Goal: Transaction & Acquisition: Purchase product/service

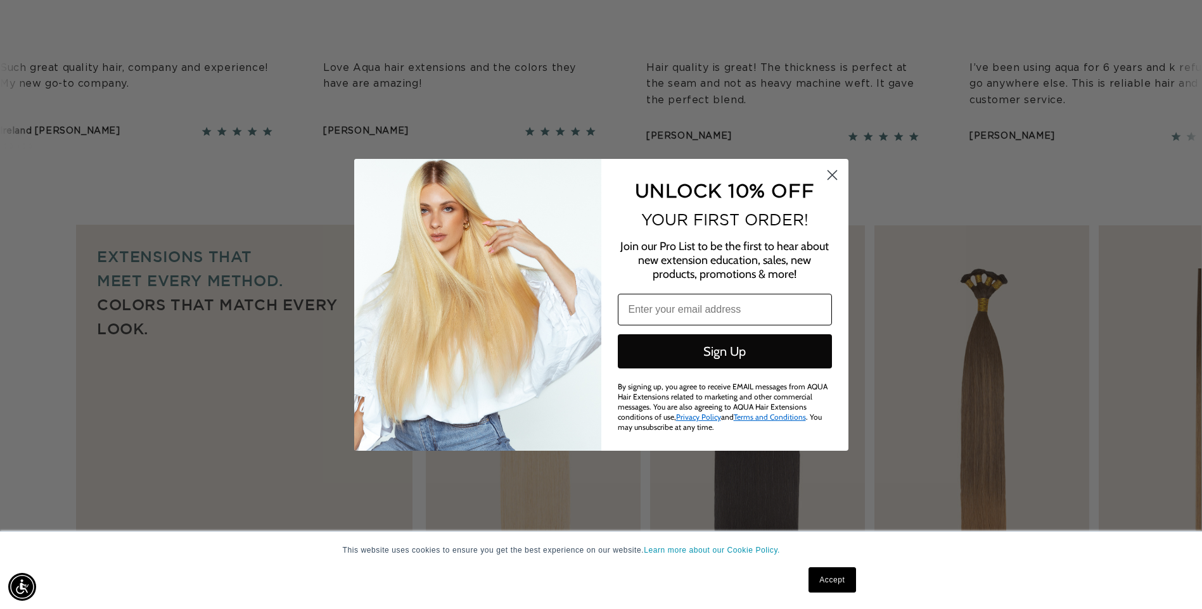
scroll to position [697, 0]
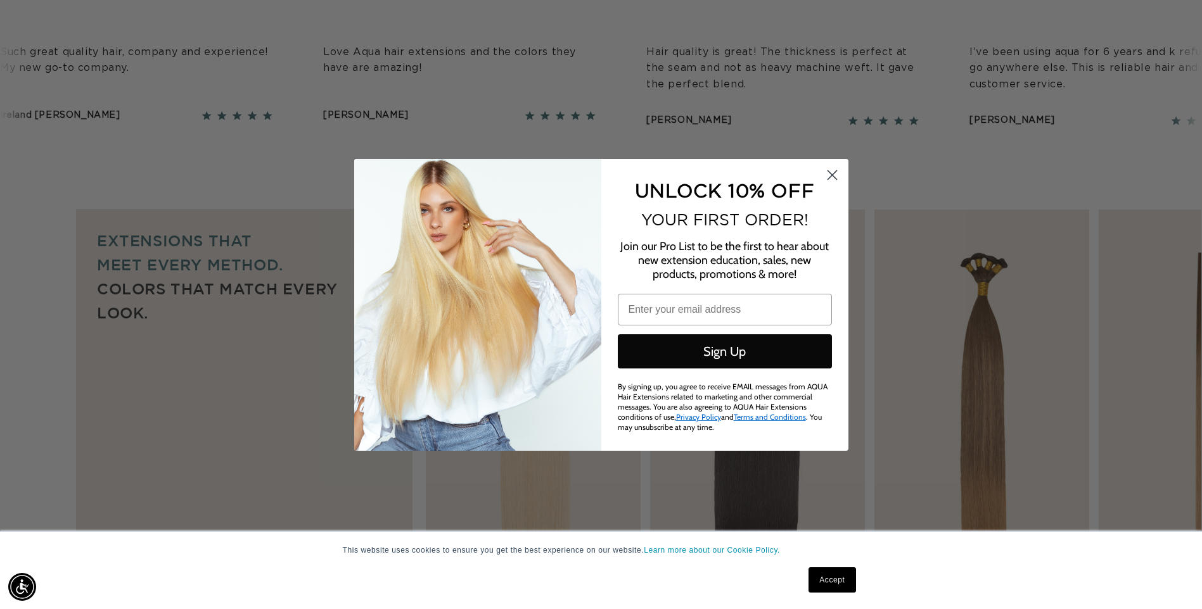
click at [829, 178] on circle "Close dialog" at bounding box center [831, 174] width 21 height 21
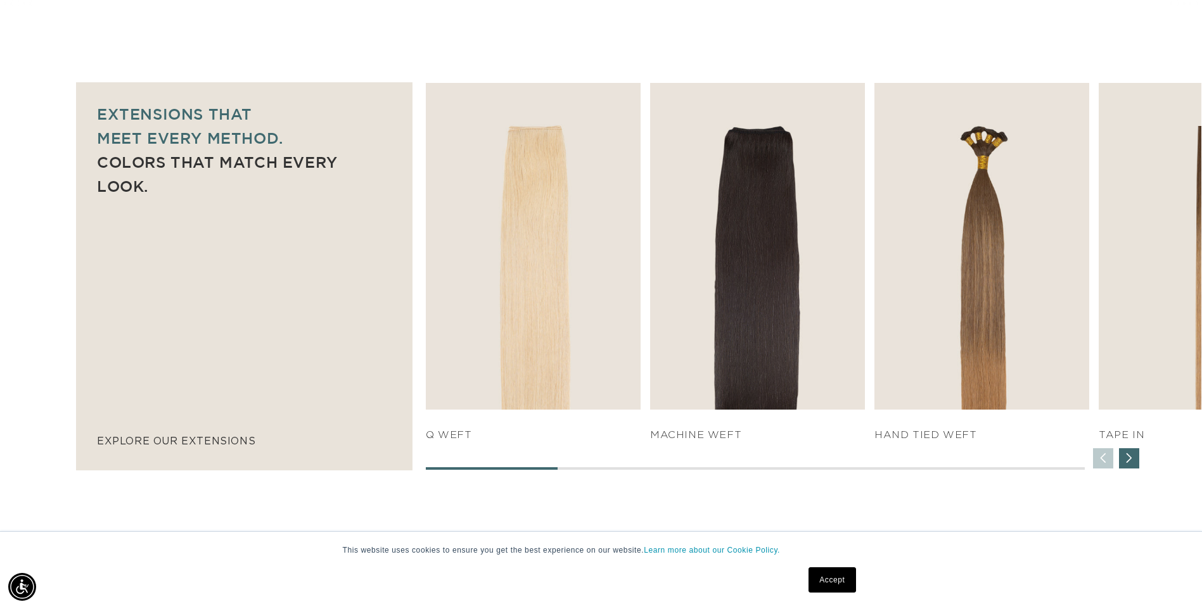
scroll to position [0, 2224]
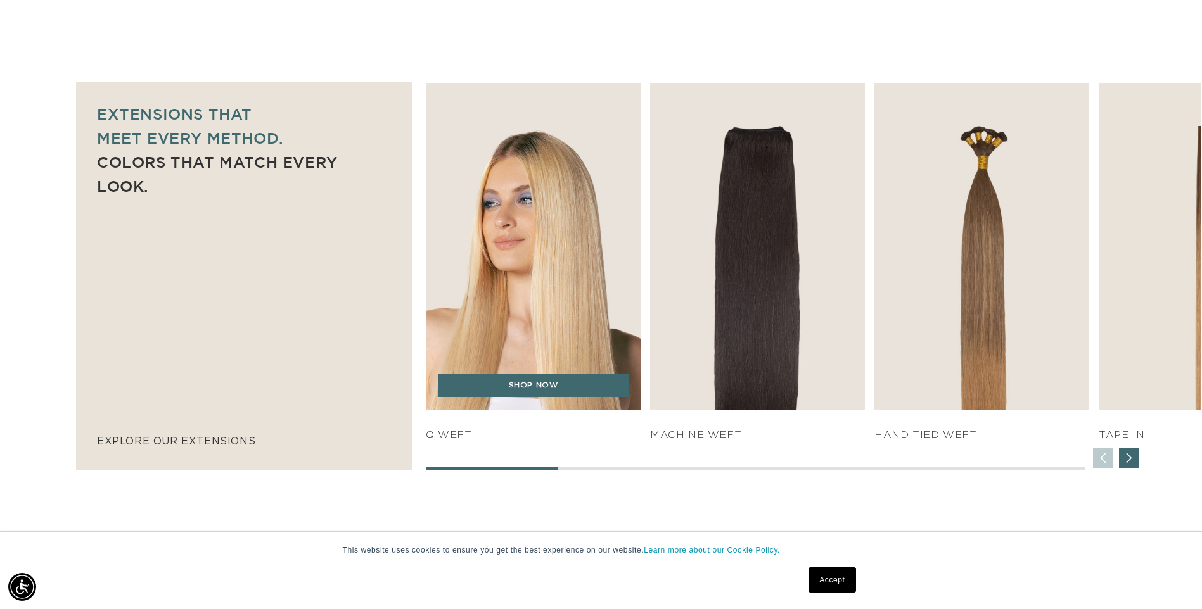
click at [445, 442] on h4 "q weft" at bounding box center [533, 435] width 215 height 13
click at [474, 395] on link "SHOP NOW" at bounding box center [533, 386] width 191 height 24
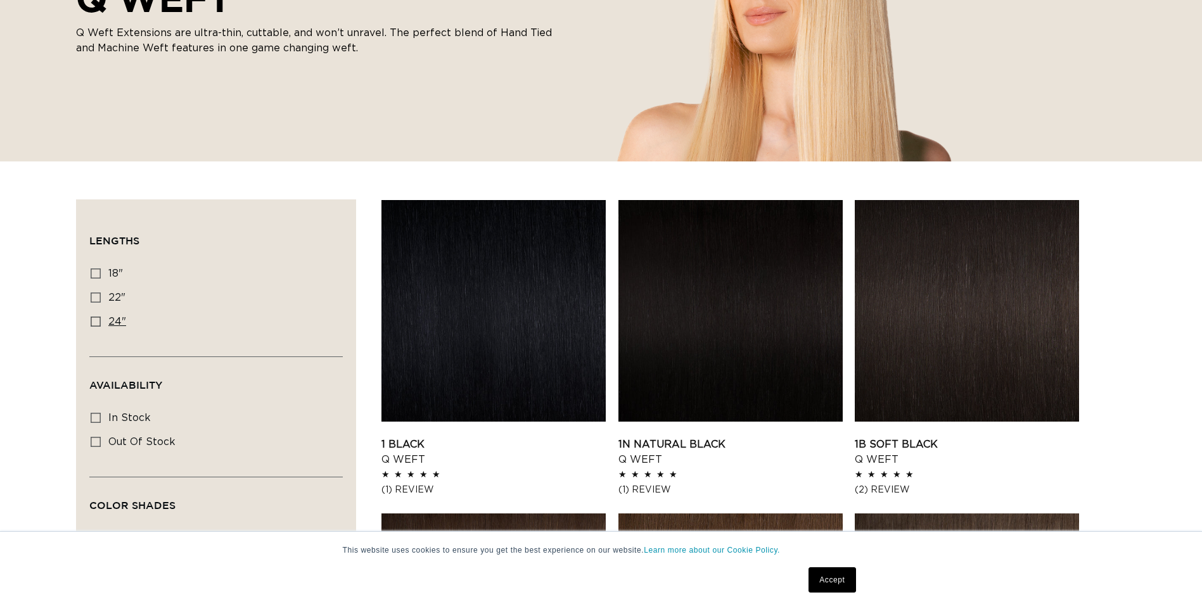
click at [95, 324] on icon at bounding box center [96, 322] width 10 height 10
click at [95, 324] on input "24" 24" (5 products)" at bounding box center [96, 322] width 10 height 10
checkbox input "true"
